Goal: Navigation & Orientation: Find specific page/section

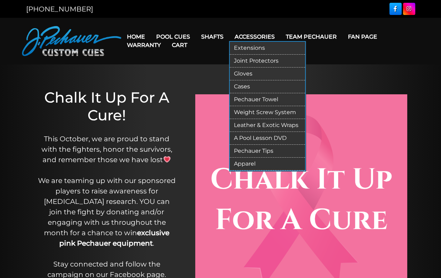
click at [251, 60] on link "Joint Protectors" at bounding box center [266, 61] width 75 height 13
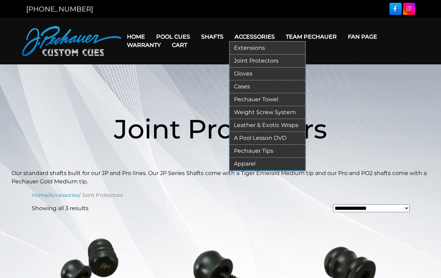
click at [248, 47] on link "Extensions" at bounding box center [266, 48] width 75 height 13
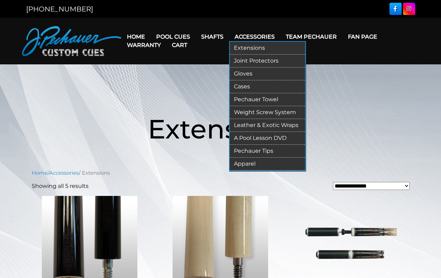
click at [259, 149] on link "Pechauer Tips" at bounding box center [266, 151] width 75 height 13
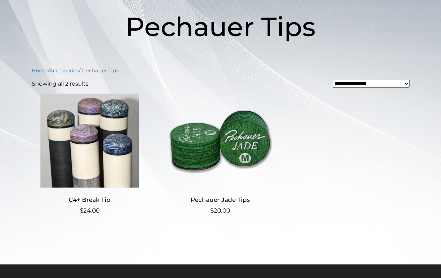
scroll to position [104, 0]
